Goal: Task Accomplishment & Management: Complete application form

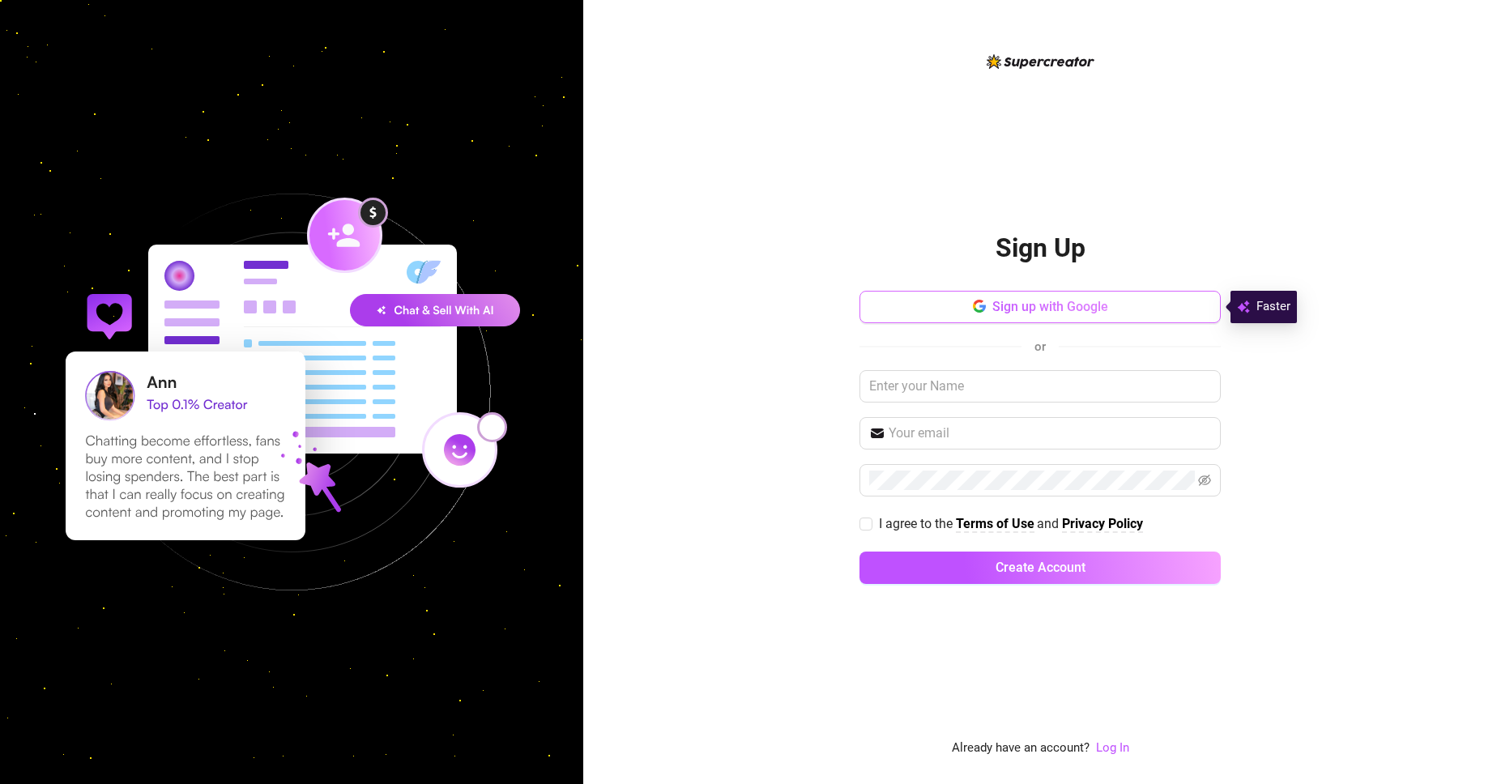
click at [1008, 313] on span "Sign up with Google" at bounding box center [1050, 306] width 116 height 15
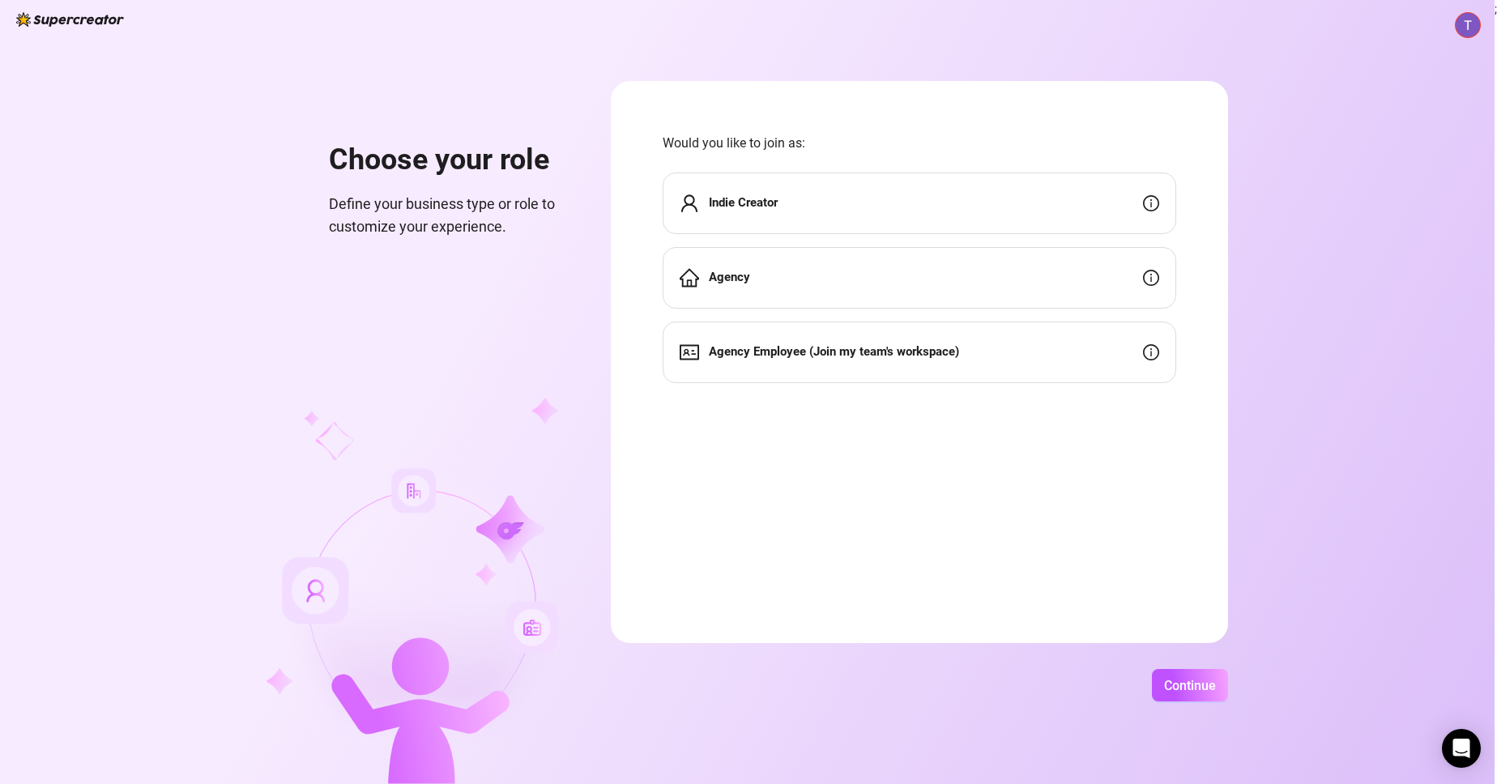
click at [737, 203] on strong "Indie Creator" at bounding box center [743, 202] width 69 height 15
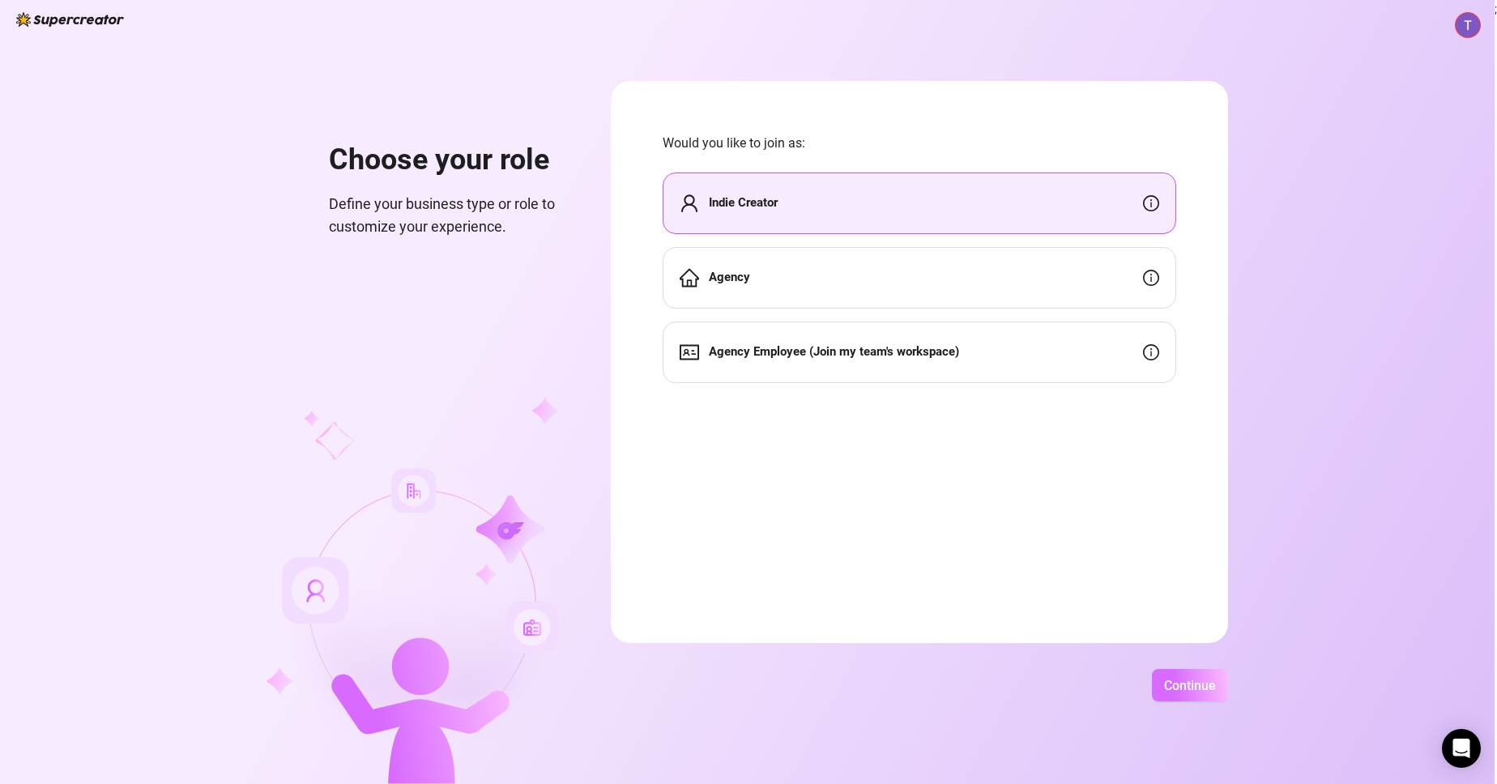
click at [1187, 687] on span "Continue" at bounding box center [1190, 685] width 52 height 15
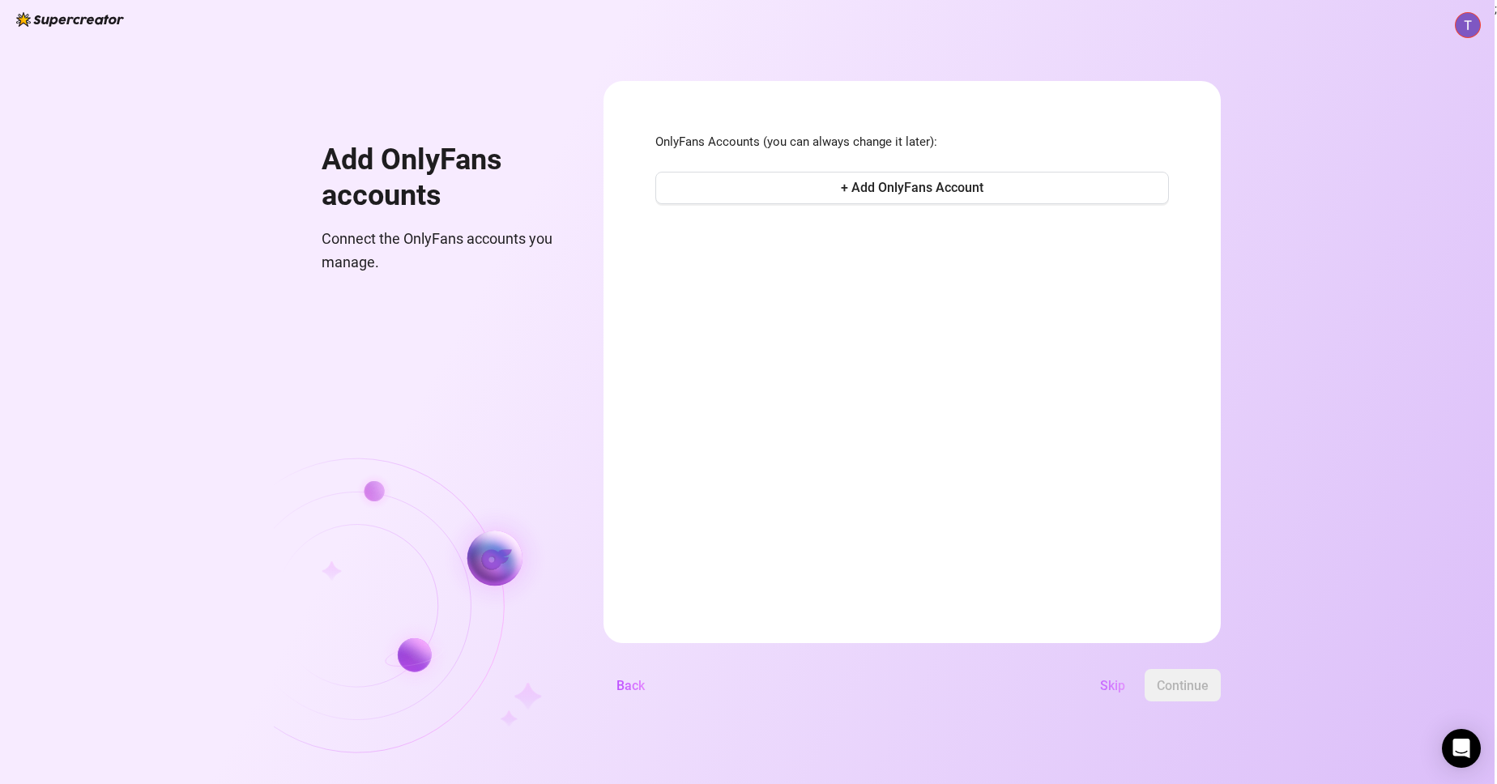
click at [1138, 693] on button "Skip" at bounding box center [1112, 685] width 51 height 32
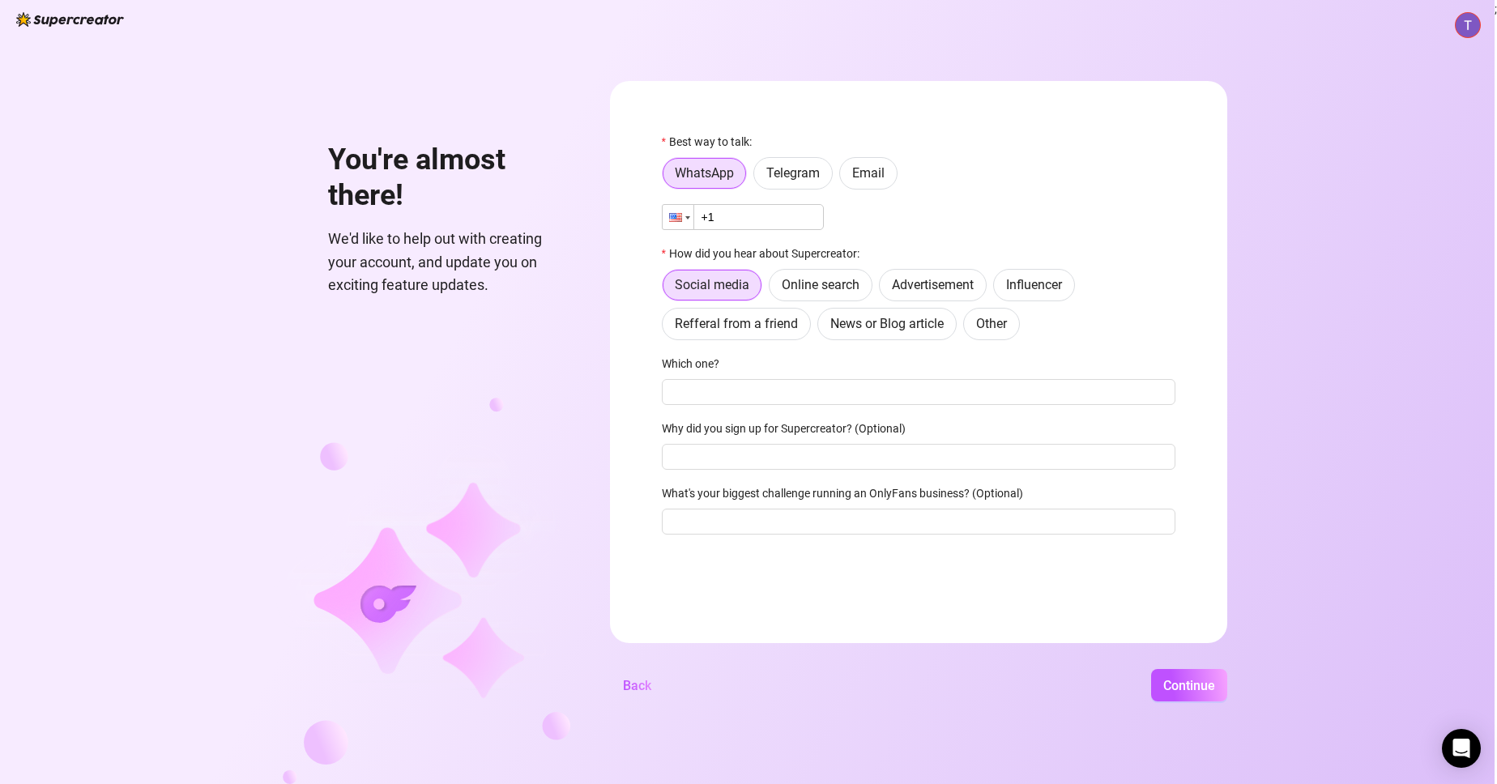
click at [693, 222] on div at bounding box center [678, 217] width 31 height 24
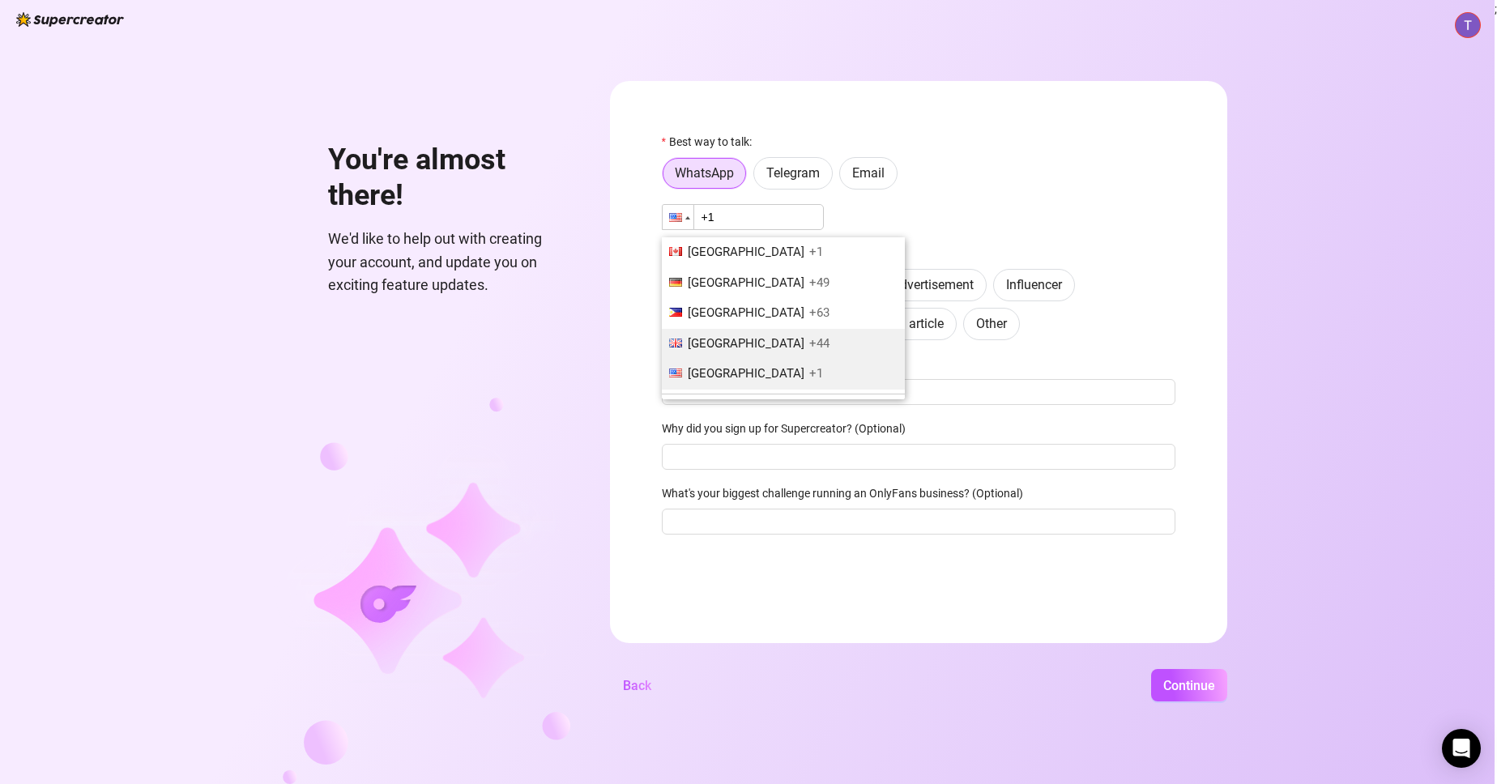
click at [718, 347] on span "[GEOGRAPHIC_DATA]" at bounding box center [746, 343] width 117 height 15
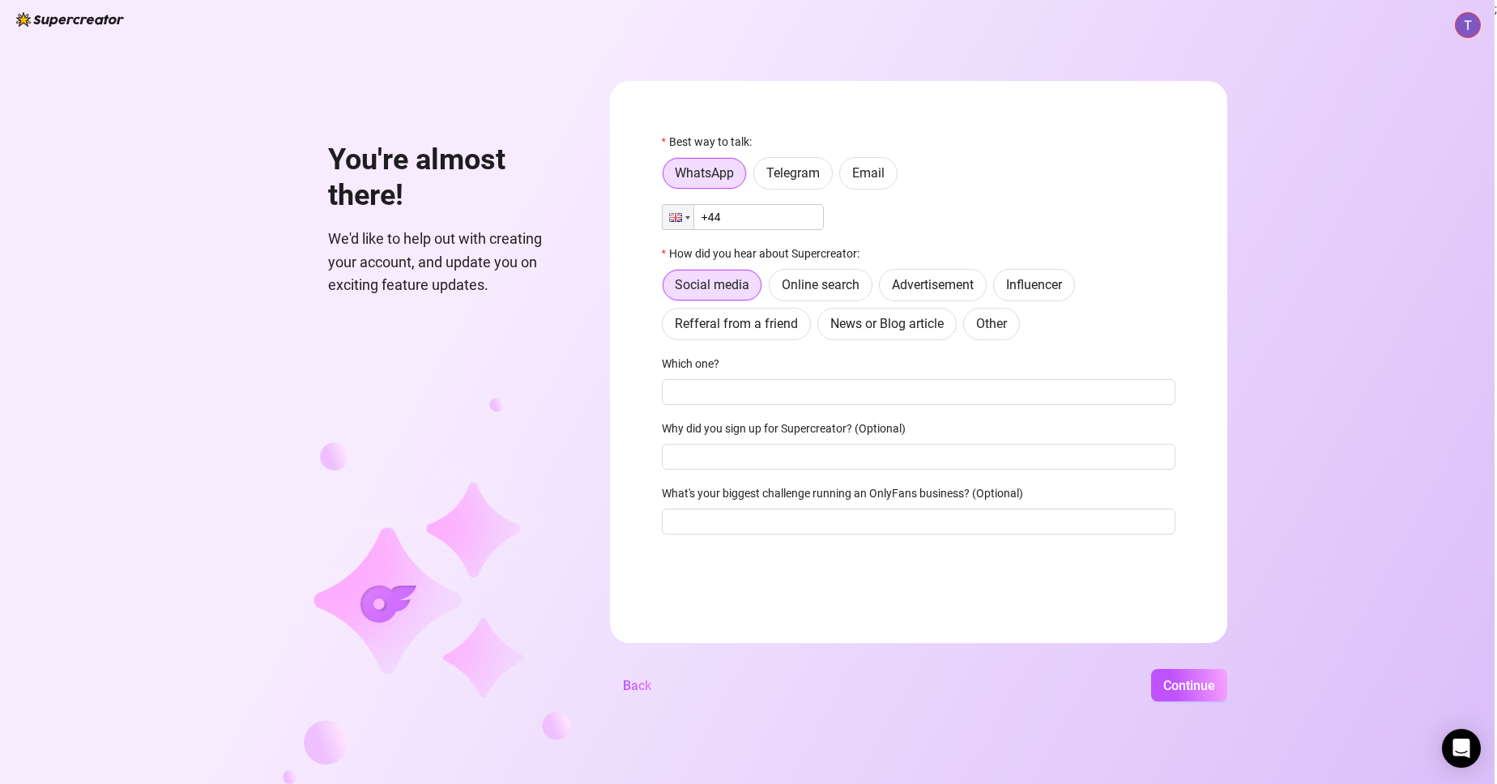
type input "+44"
click at [741, 219] on input "+44" at bounding box center [743, 217] width 162 height 26
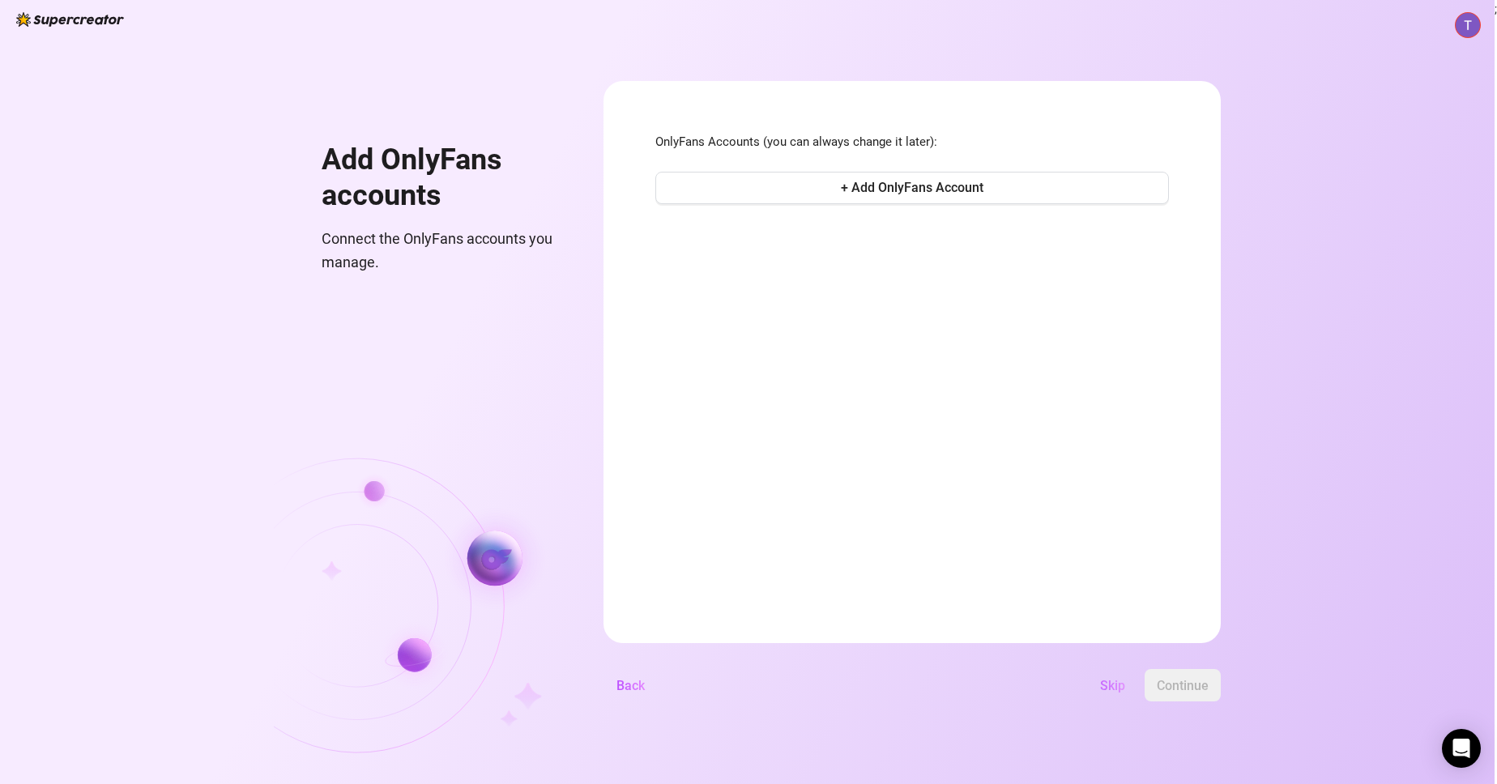
click at [1125, 690] on span "Skip" at bounding box center [1112, 685] width 25 height 15
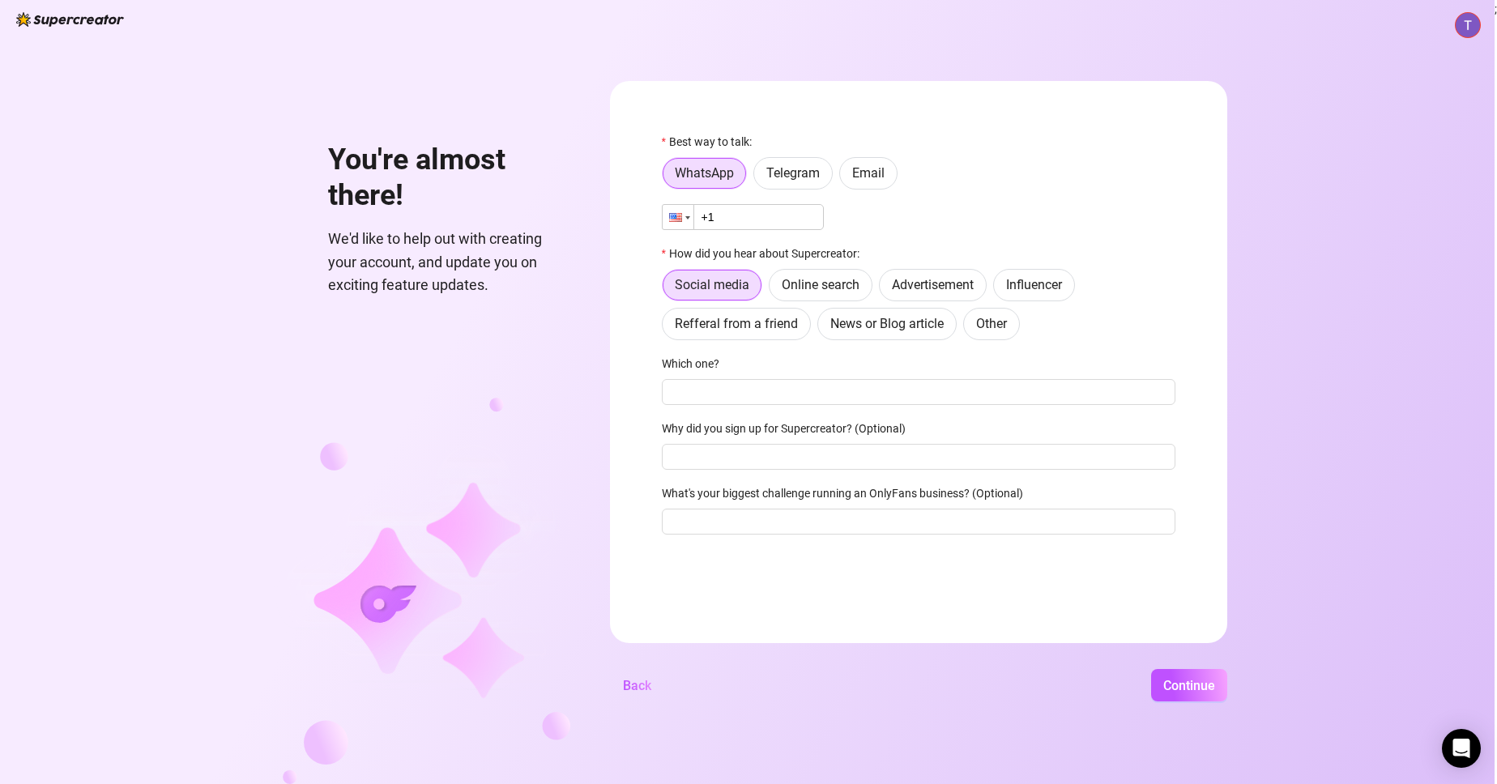
click at [693, 220] on div at bounding box center [678, 217] width 31 height 24
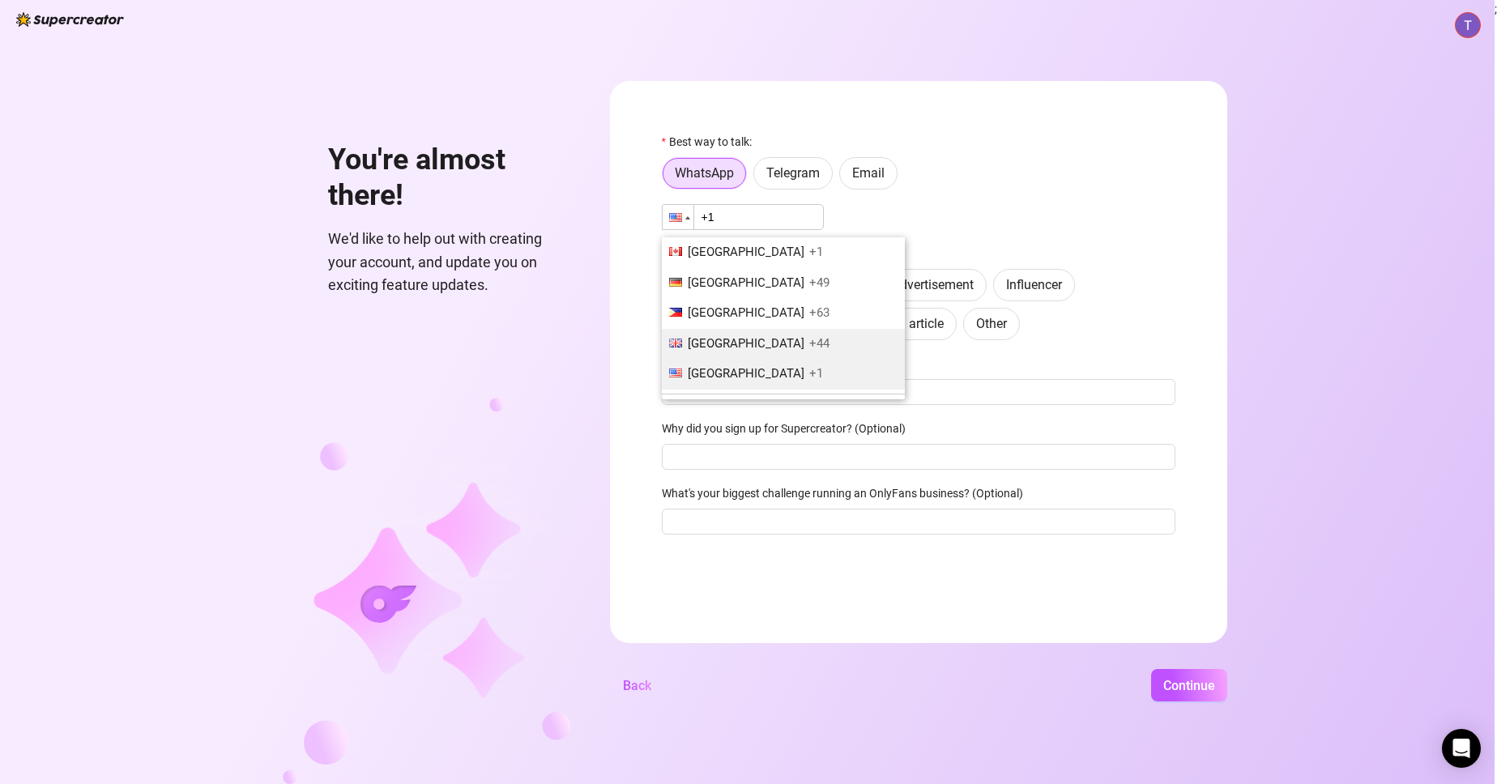
click at [724, 347] on span "[GEOGRAPHIC_DATA]" at bounding box center [746, 343] width 117 height 15
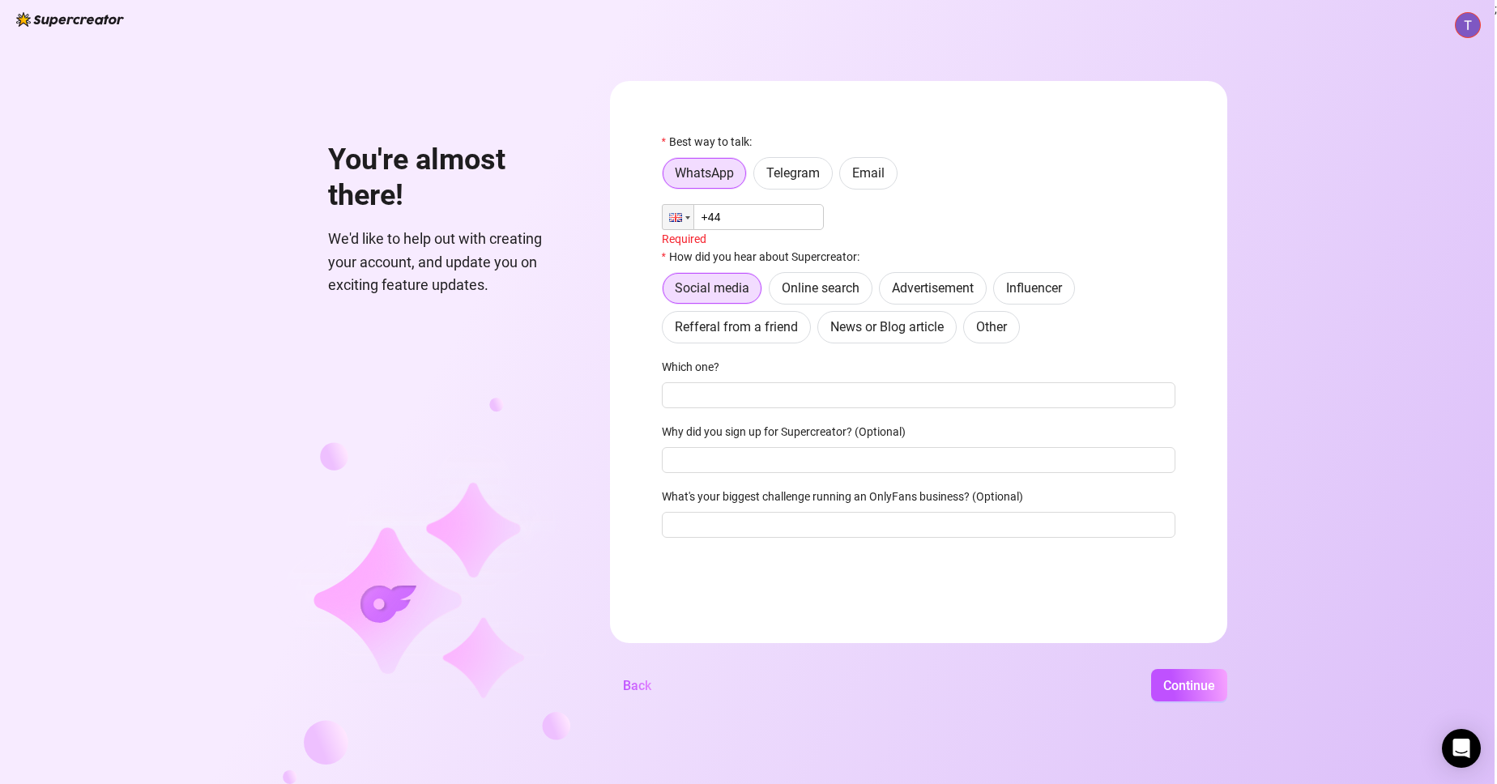
click at [760, 219] on input "+44" at bounding box center [743, 217] width 162 height 26
type input "+44 7950 669791"
click at [853, 292] on span "Online search" at bounding box center [821, 284] width 78 height 15
click at [774, 289] on input "Online search" at bounding box center [774, 289] width 0 height 0
radio input "true"
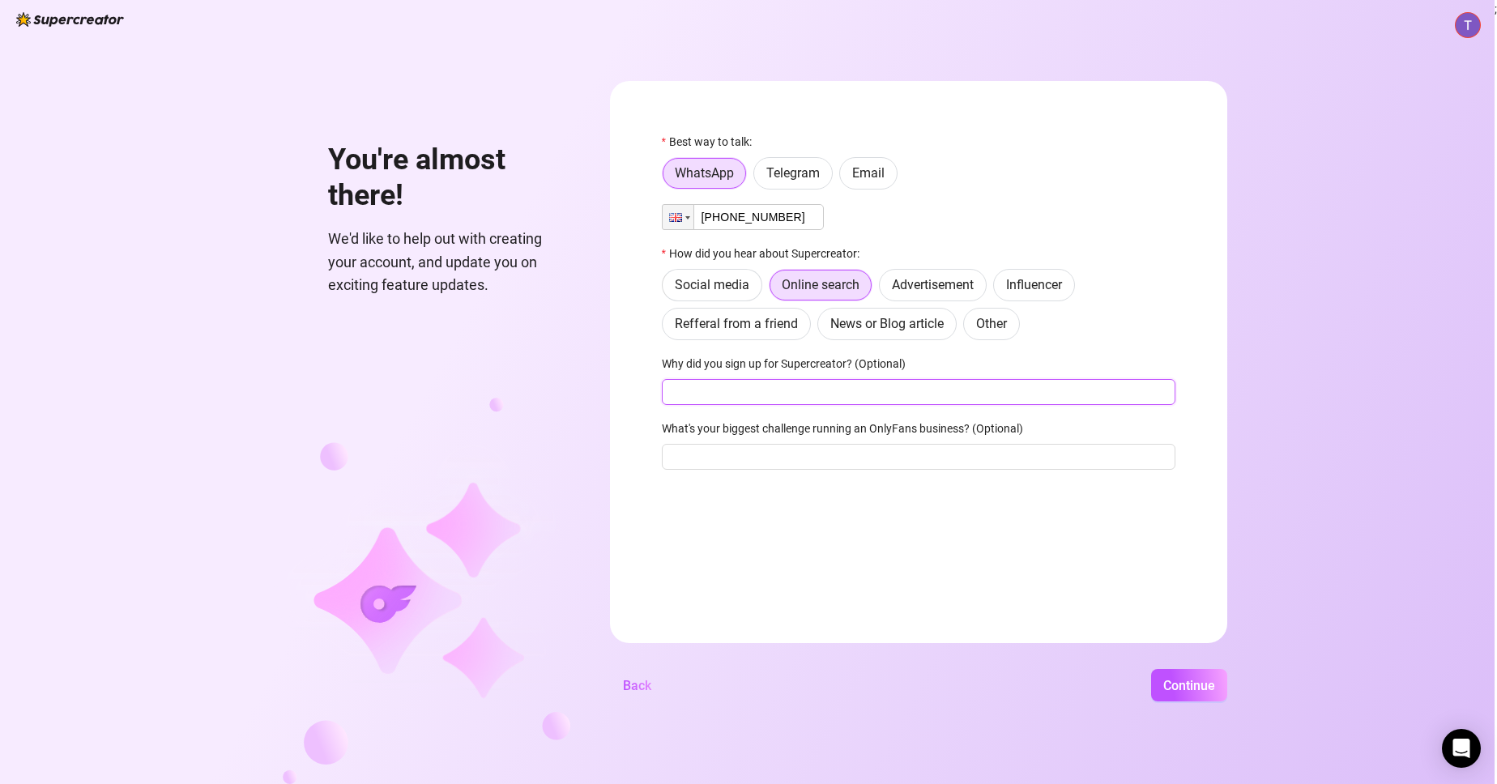
click at [832, 391] on input "Why did you sign up for Supercreator? (Optional)" at bounding box center [919, 392] width 514 height 26
type input "i want to use my wedcam to earn money"
click at [787, 462] on input "What's your biggest challenge running an OnlyFans business? (Optional)" at bounding box center [919, 457] width 514 height 26
type input "keeping my identity hidden"
drag, startPoint x: 799, startPoint y: 220, endPoint x: 805, endPoint y: 171, distance: 49.7
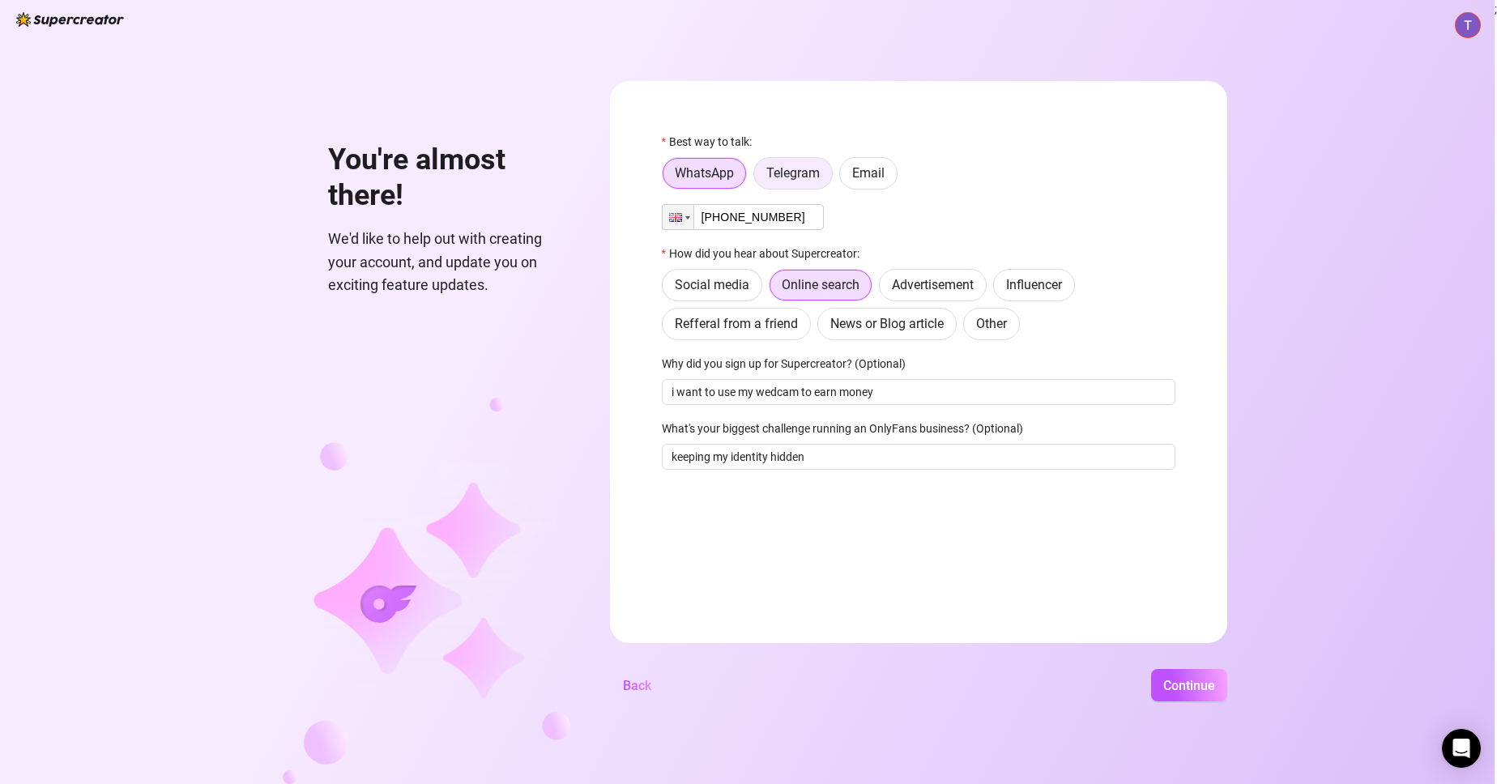
click at [718, 204] on input "+44 7950 669791" at bounding box center [743, 217] width 162 height 26
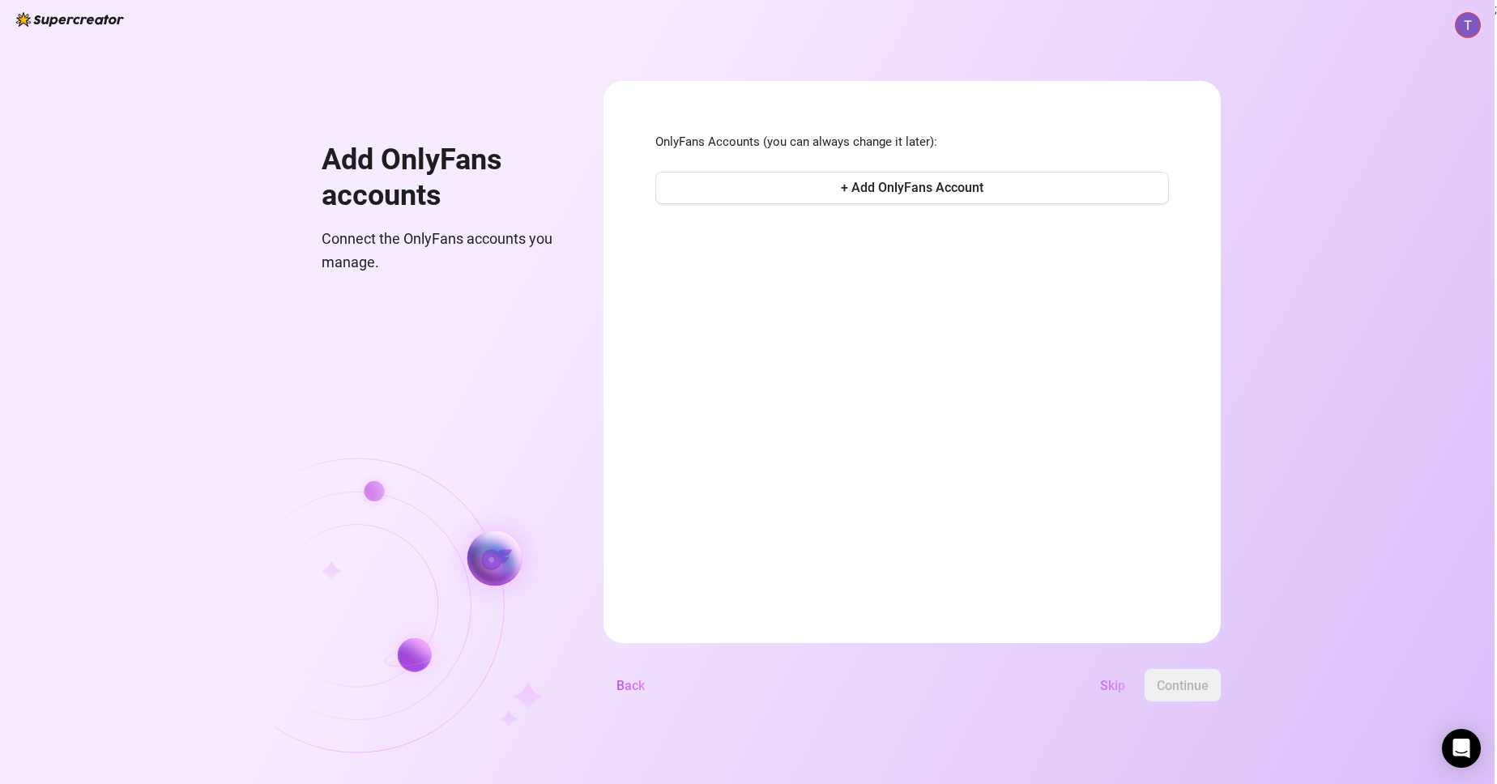
click at [1125, 684] on span "Skip" at bounding box center [1112, 685] width 25 height 15
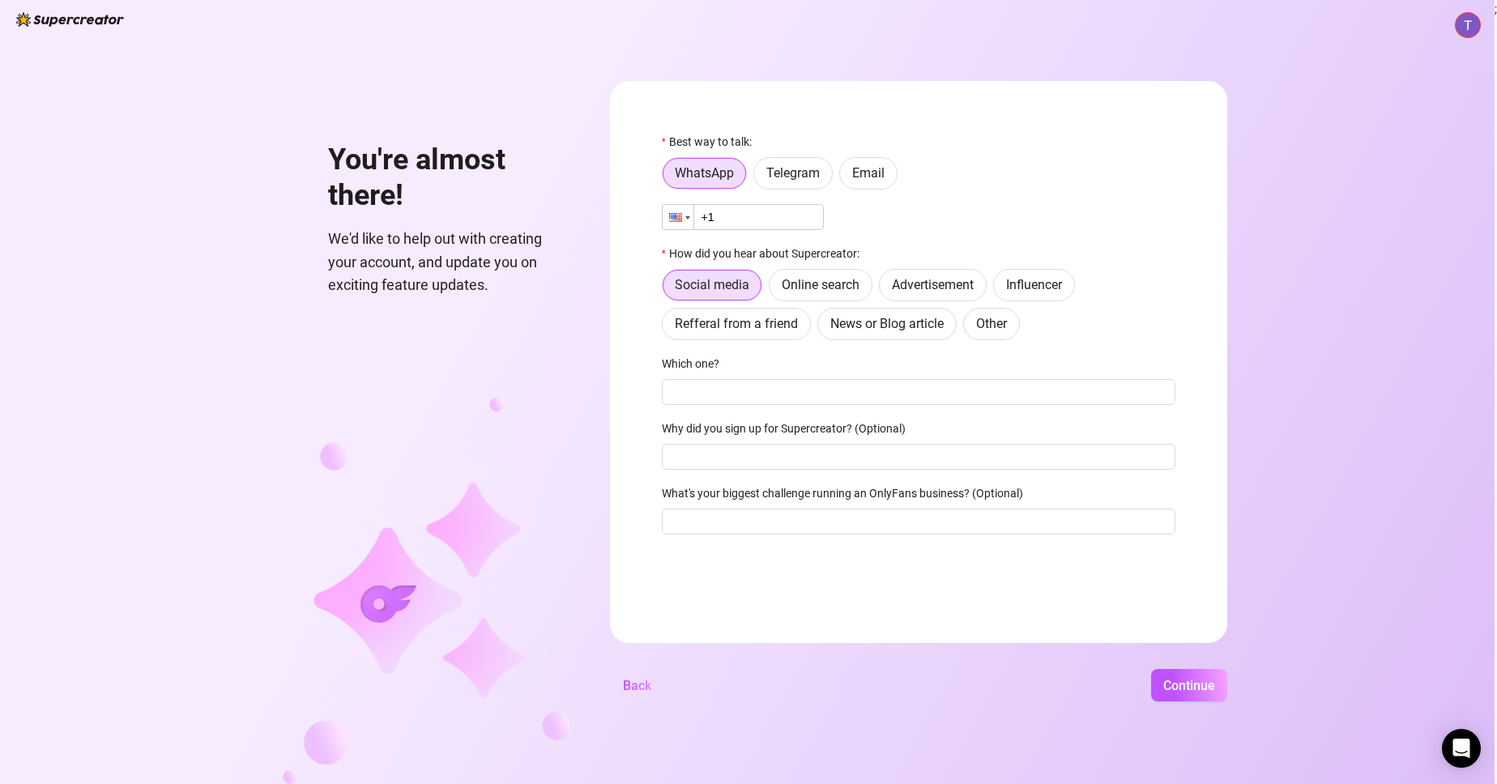
click at [693, 224] on div at bounding box center [678, 217] width 31 height 24
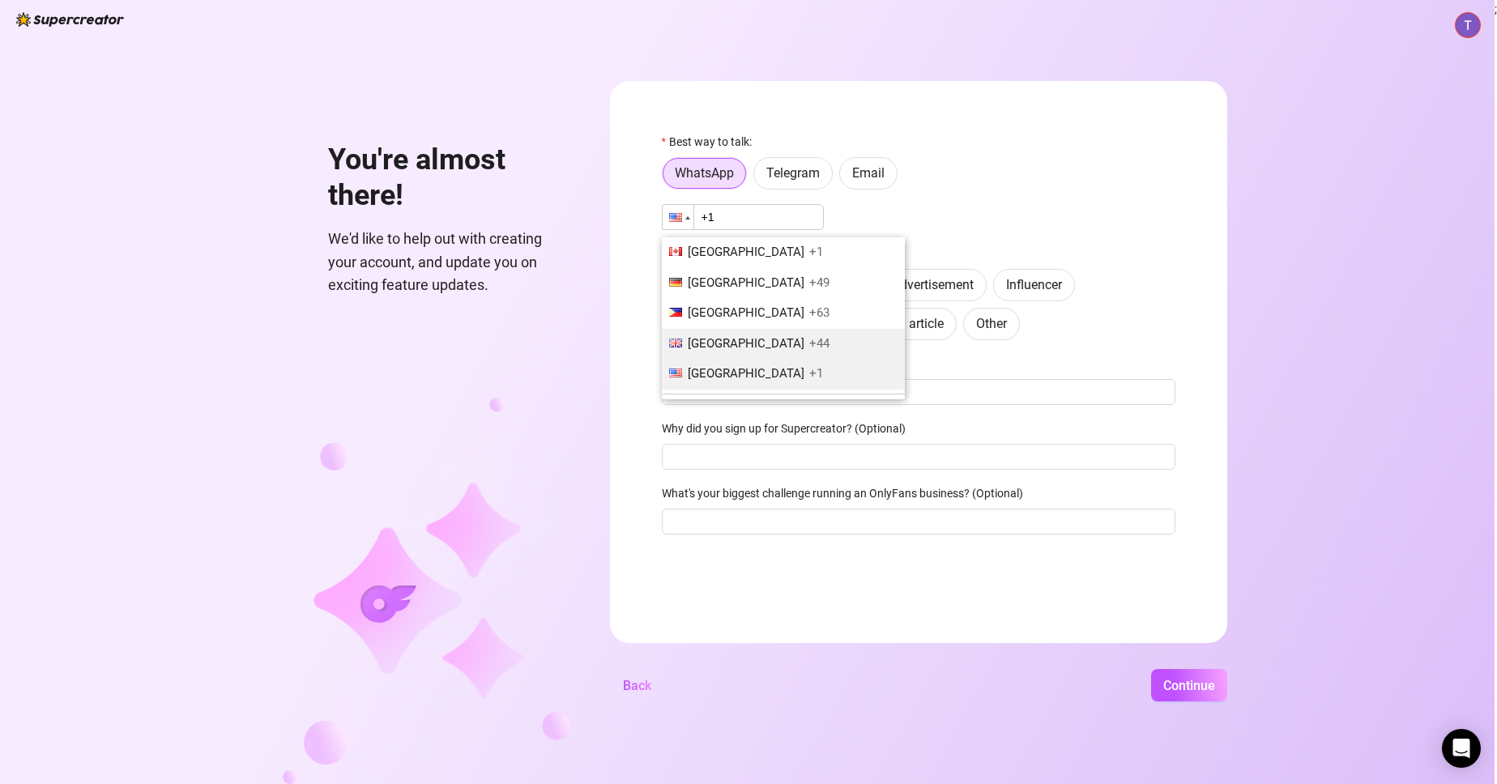
click at [701, 348] on span "[GEOGRAPHIC_DATA]" at bounding box center [746, 343] width 117 height 15
type input "+44"
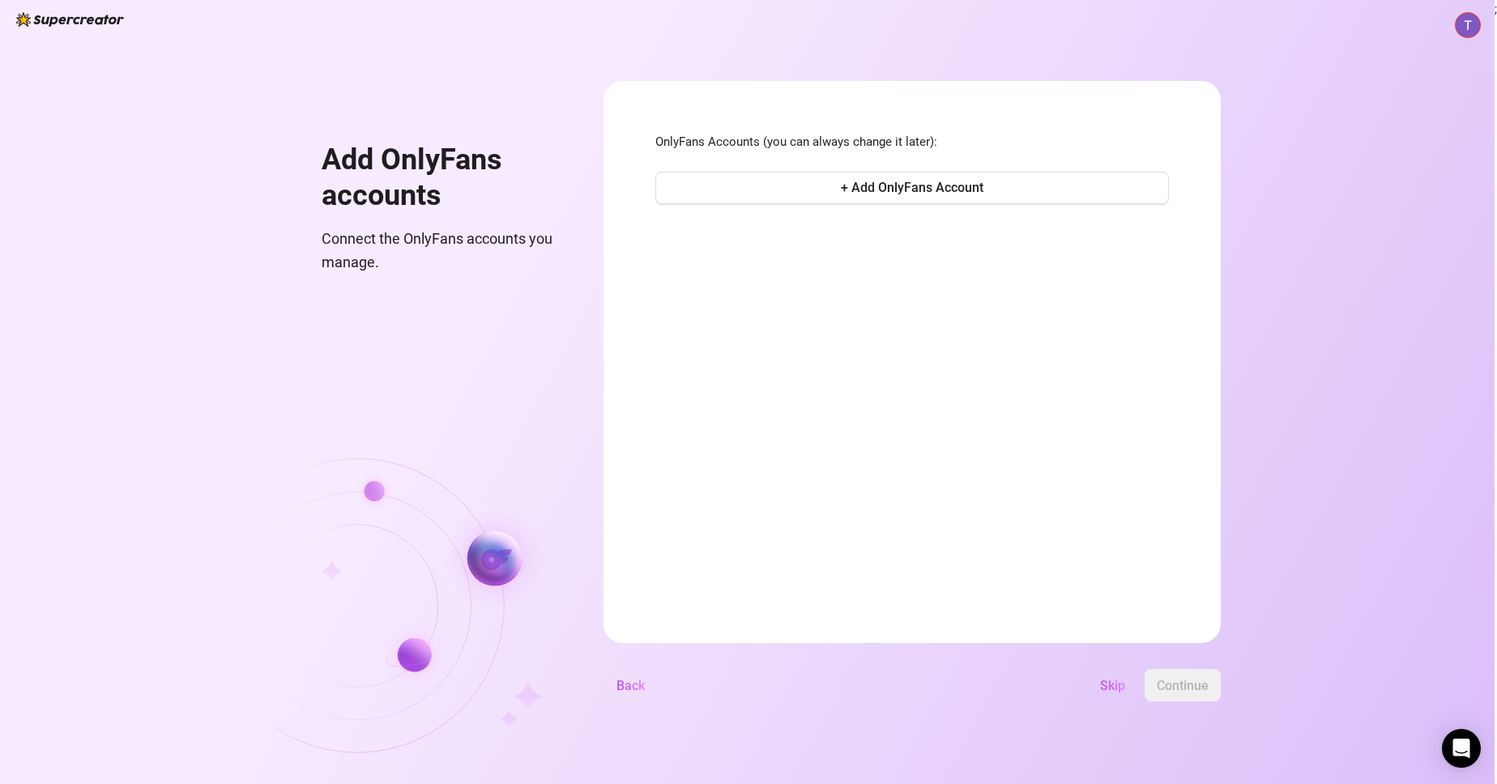
click at [1125, 691] on span "Skip" at bounding box center [1112, 685] width 25 height 15
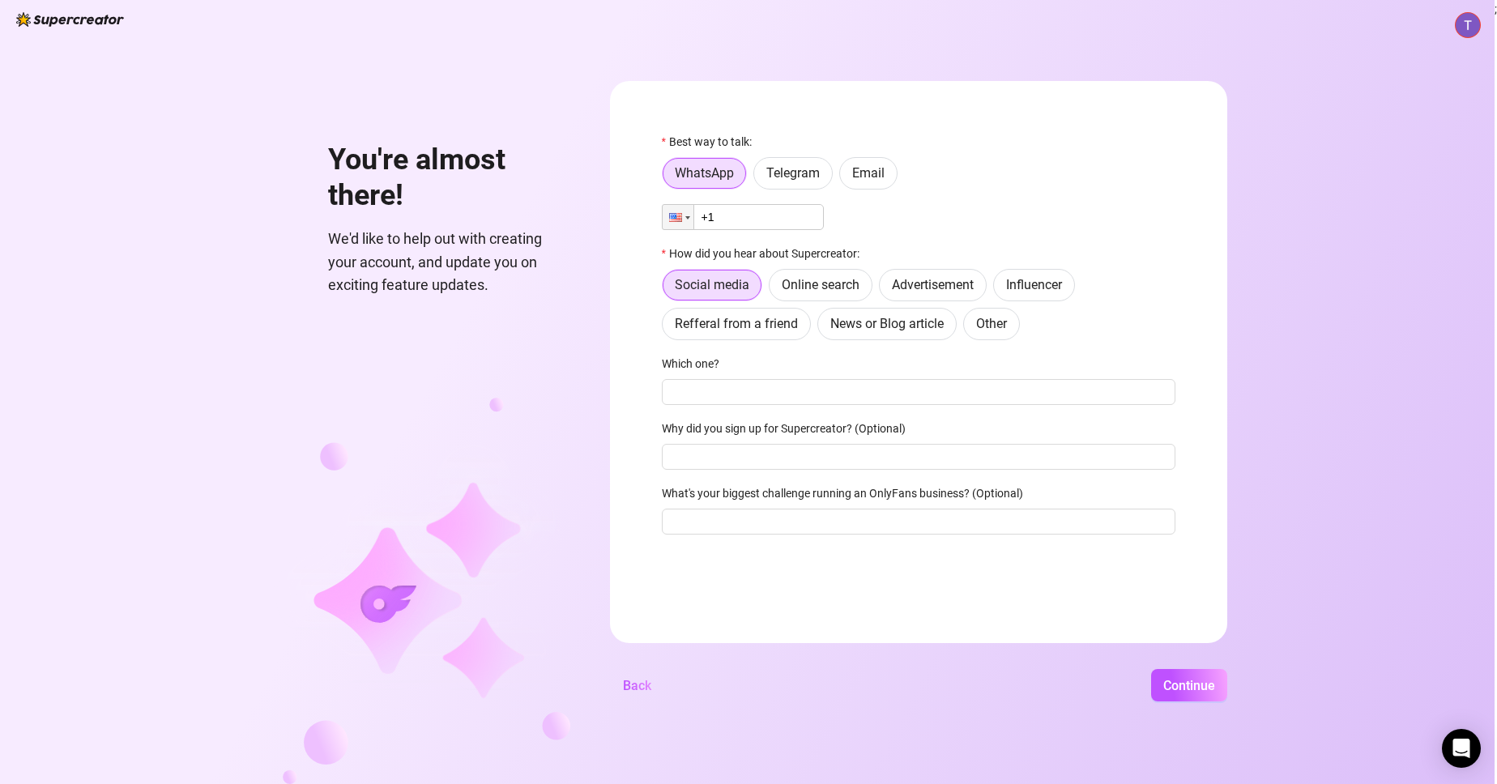
click at [739, 219] on input "+1" at bounding box center [743, 217] width 162 height 26
click at [680, 215] on div at bounding box center [675, 217] width 13 height 9
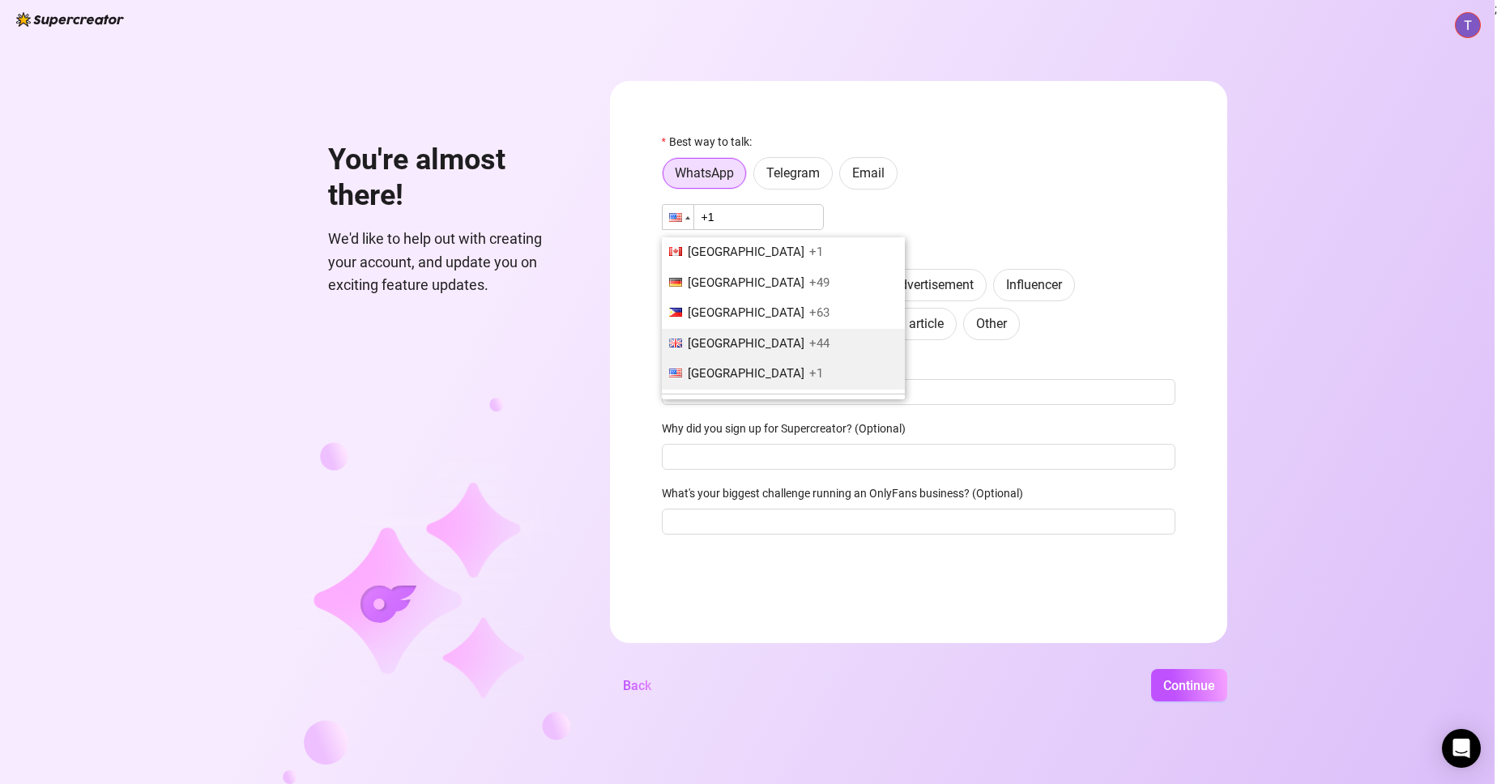
click at [701, 347] on span "[GEOGRAPHIC_DATA]" at bounding box center [746, 343] width 117 height 15
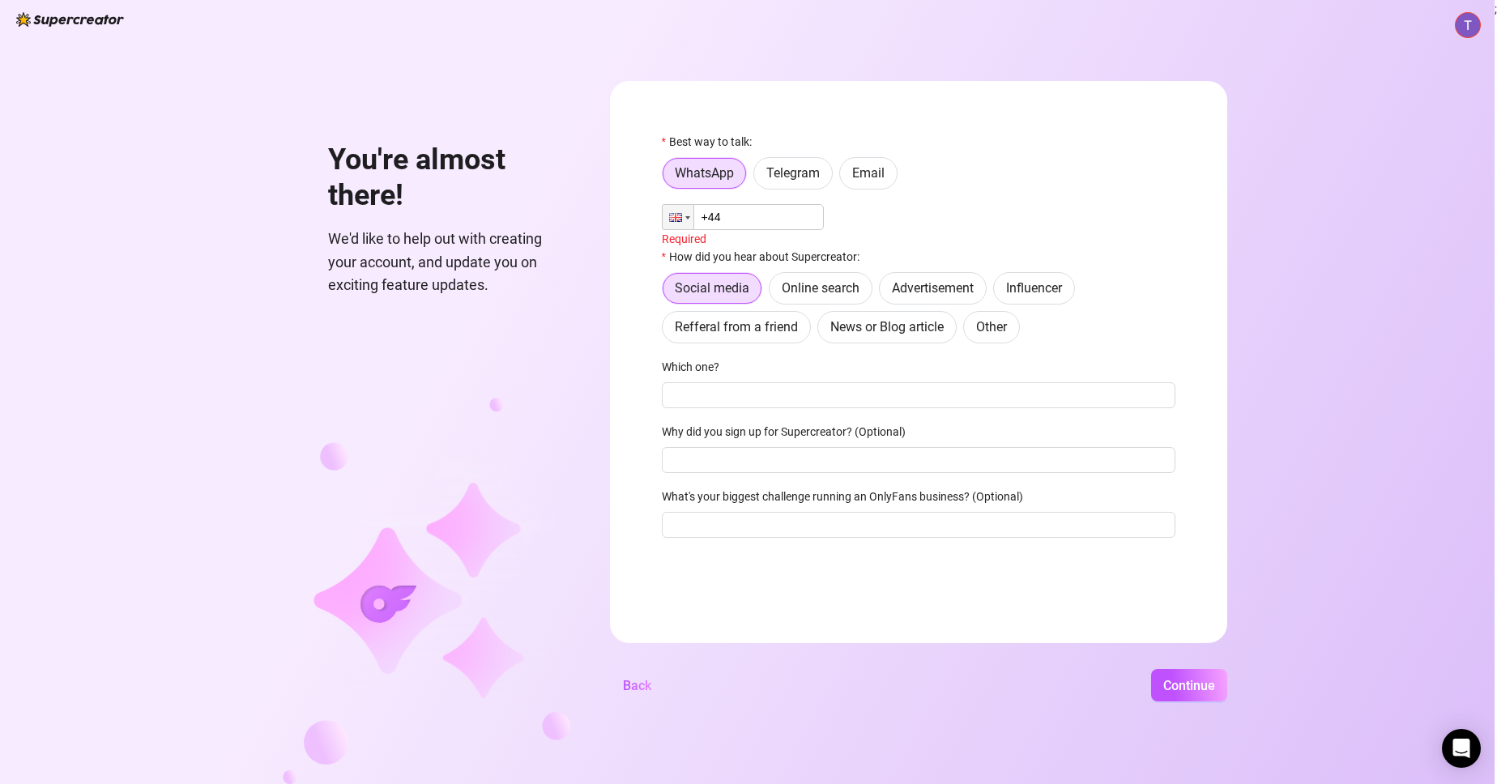
click at [749, 211] on input "+44" at bounding box center [743, 217] width 162 height 26
click at [736, 219] on input "+44 0795 066979" at bounding box center [743, 217] width 162 height 26
click at [820, 211] on input "+44 7950 66979" at bounding box center [743, 217] width 162 height 26
type input "+44 7950 669791"
click at [812, 283] on span "Online search" at bounding box center [821, 284] width 78 height 15
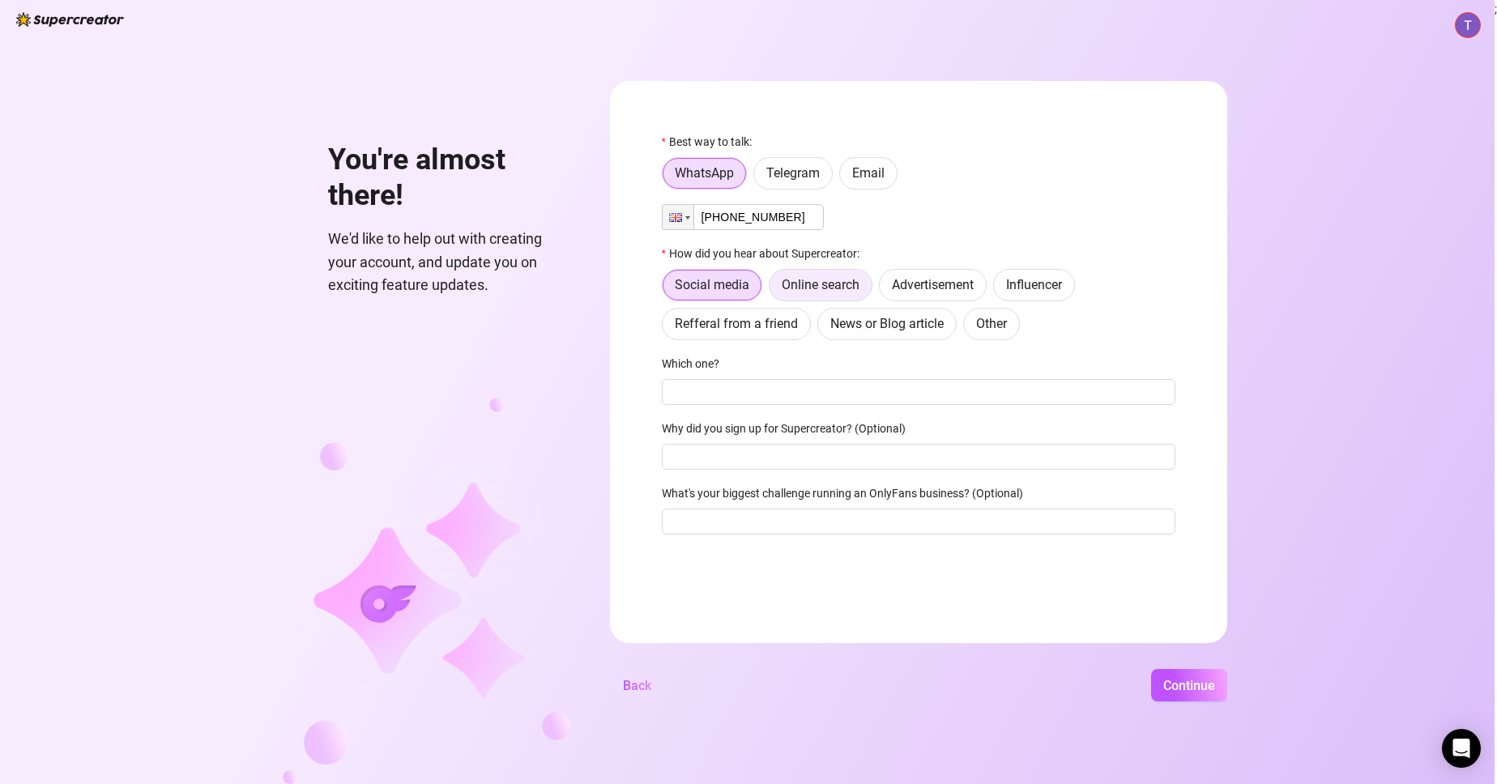
click at [774, 289] on input "Online search" at bounding box center [774, 289] width 0 height 0
radio input "true"
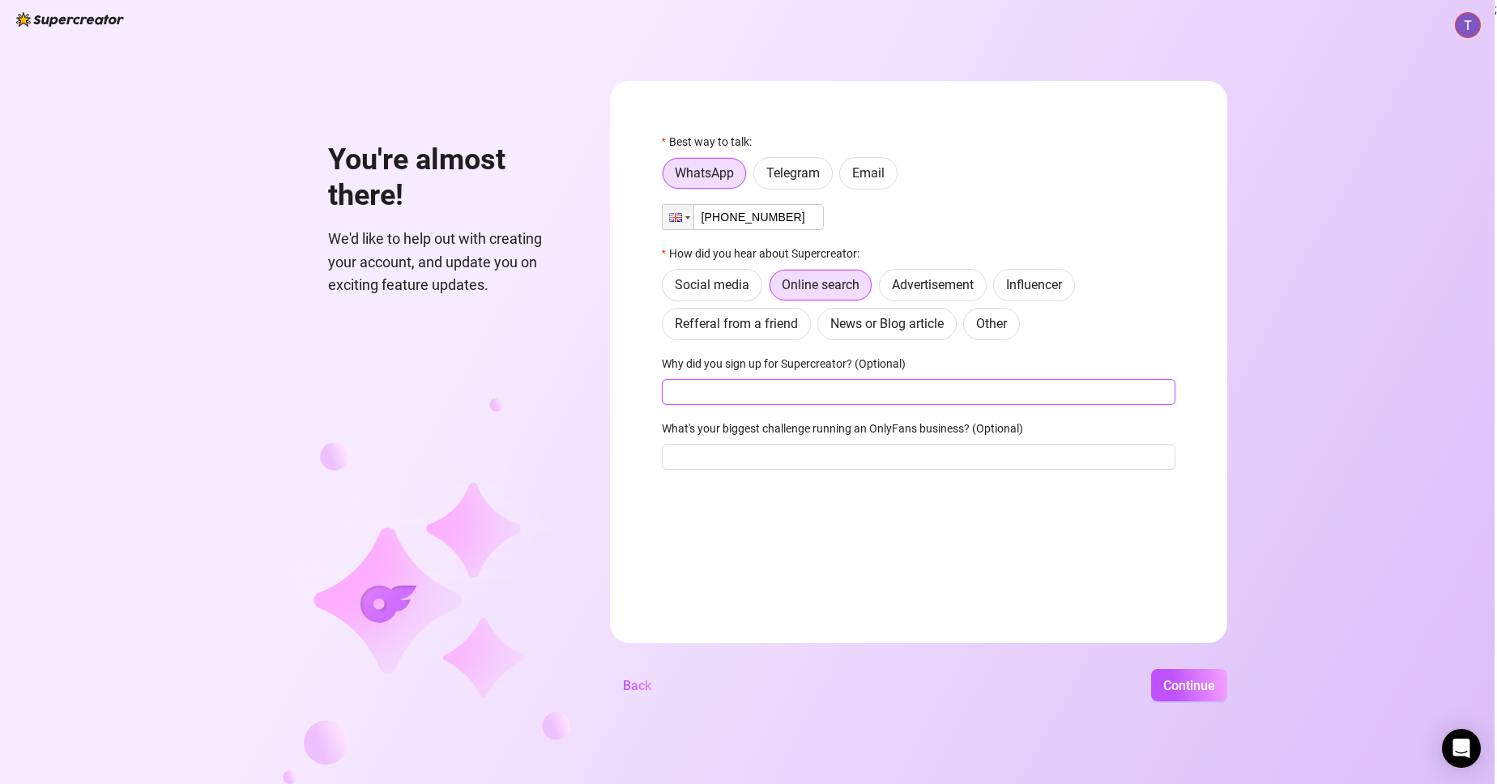
click at [769, 392] on input "Why did you sign up for Supercreator? (Optional)" at bounding box center [919, 392] width 514 height 26
click at [774, 396] on input "Why did you sign up for Supercreator? (Optional)" at bounding box center [919, 392] width 514 height 26
type input "makeing money"
click at [862, 458] on input "What's your biggest challenge running an OnlyFans business? (Optional)" at bounding box center [919, 457] width 514 height 26
type input "dont no yet"
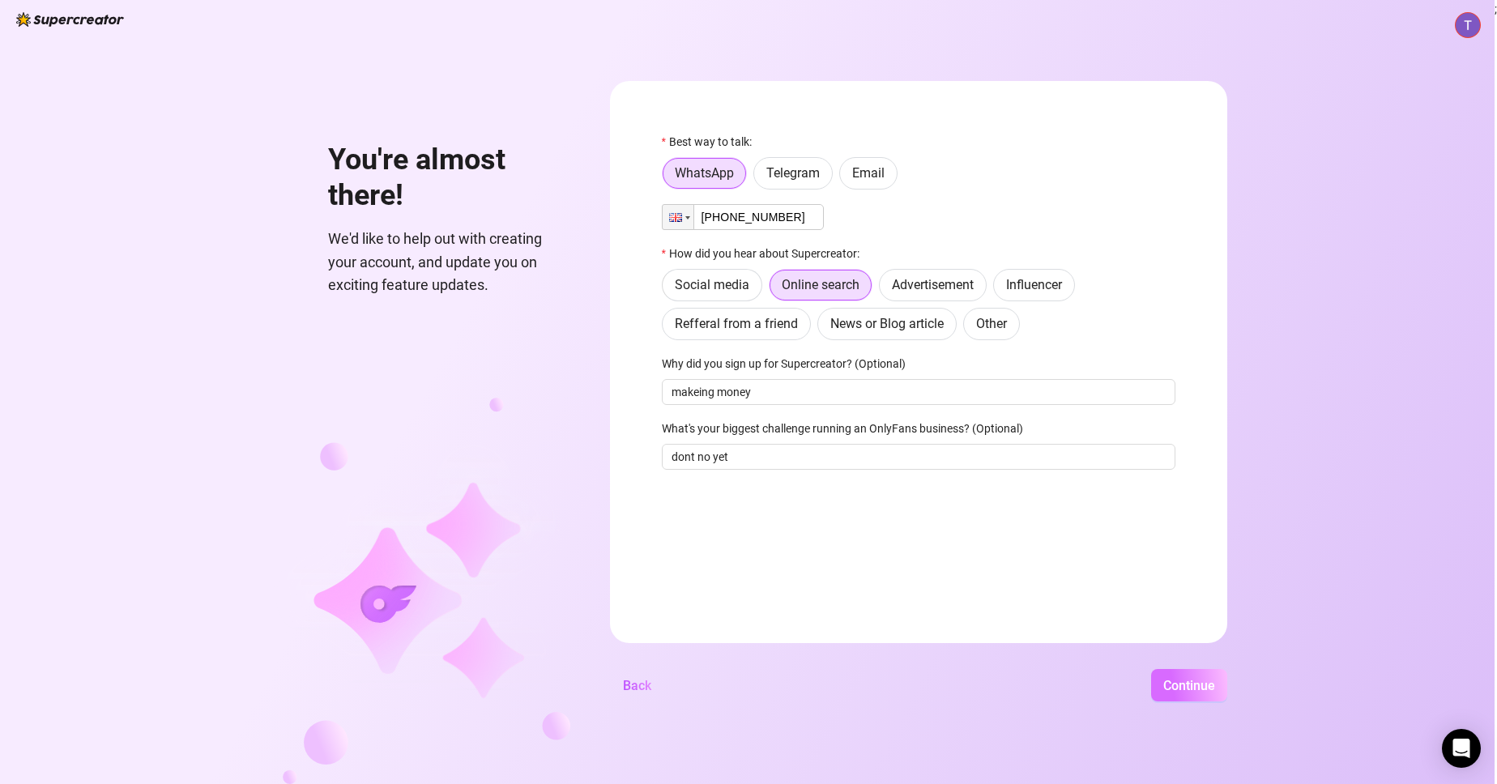
click at [1204, 684] on span "Continue" at bounding box center [1189, 685] width 52 height 15
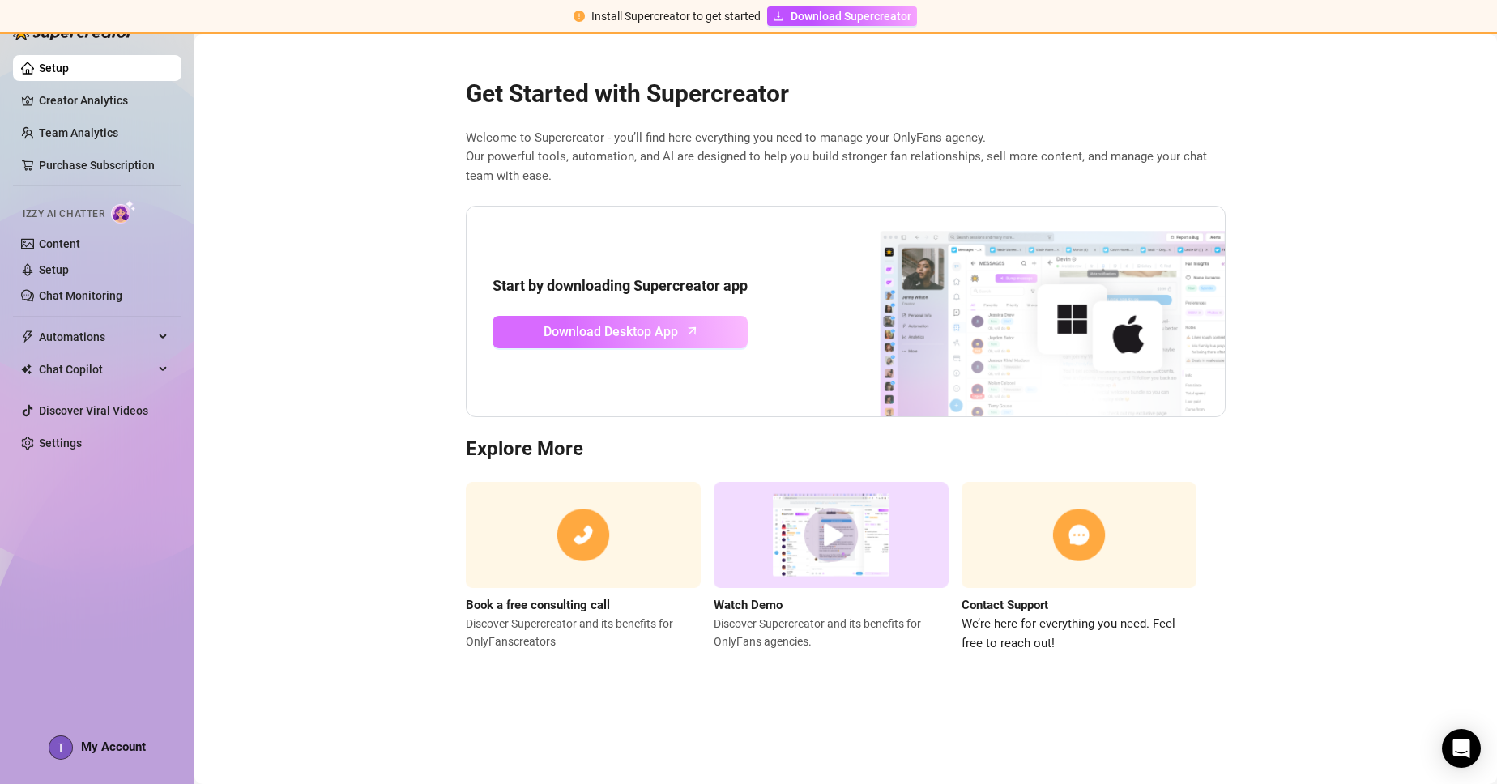
click at [603, 334] on span "Download Desktop App" at bounding box center [610, 332] width 134 height 20
